Goal: Complete application form

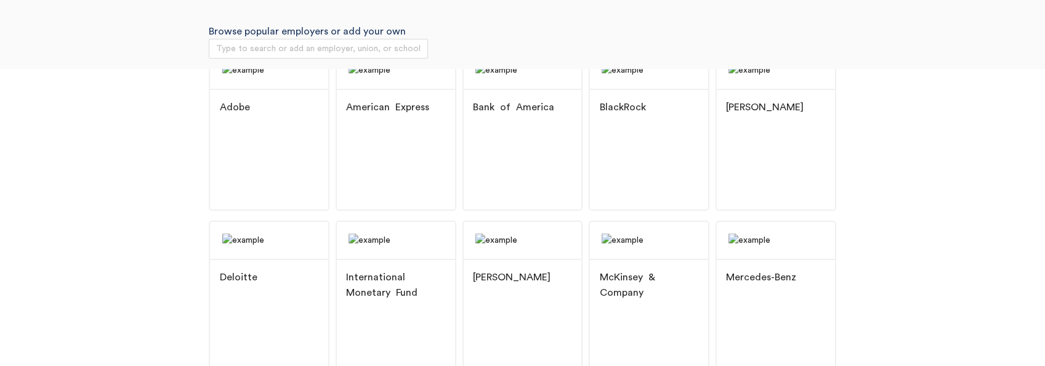
scroll to position [185, 0]
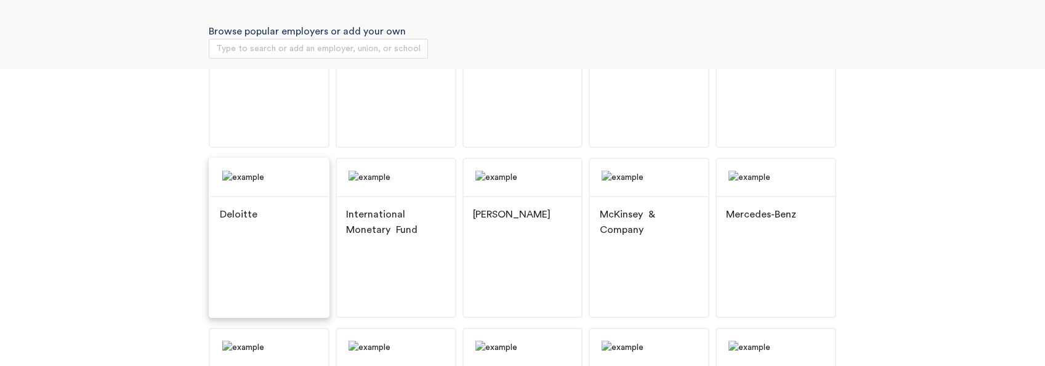
click at [277, 196] on img at bounding box center [269, 177] width 118 height 37
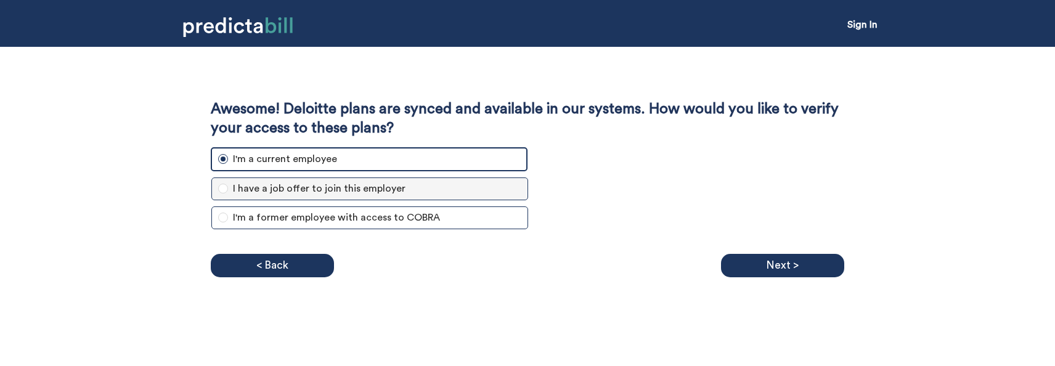
click at [317, 187] on span "I have a job offer to join this employer" at bounding box center [319, 188] width 182 height 15
click at [228, 187] on input "I have a job offer to join this employer" at bounding box center [223, 189] width 10 height 10
radio input "true"
radio input "false"
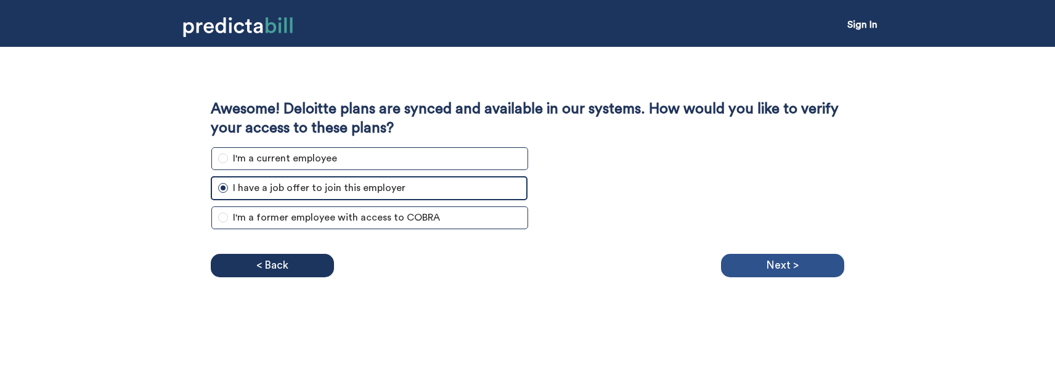
click at [772, 258] on p "Next >" at bounding box center [782, 265] width 33 height 18
